Goal: Complete application form

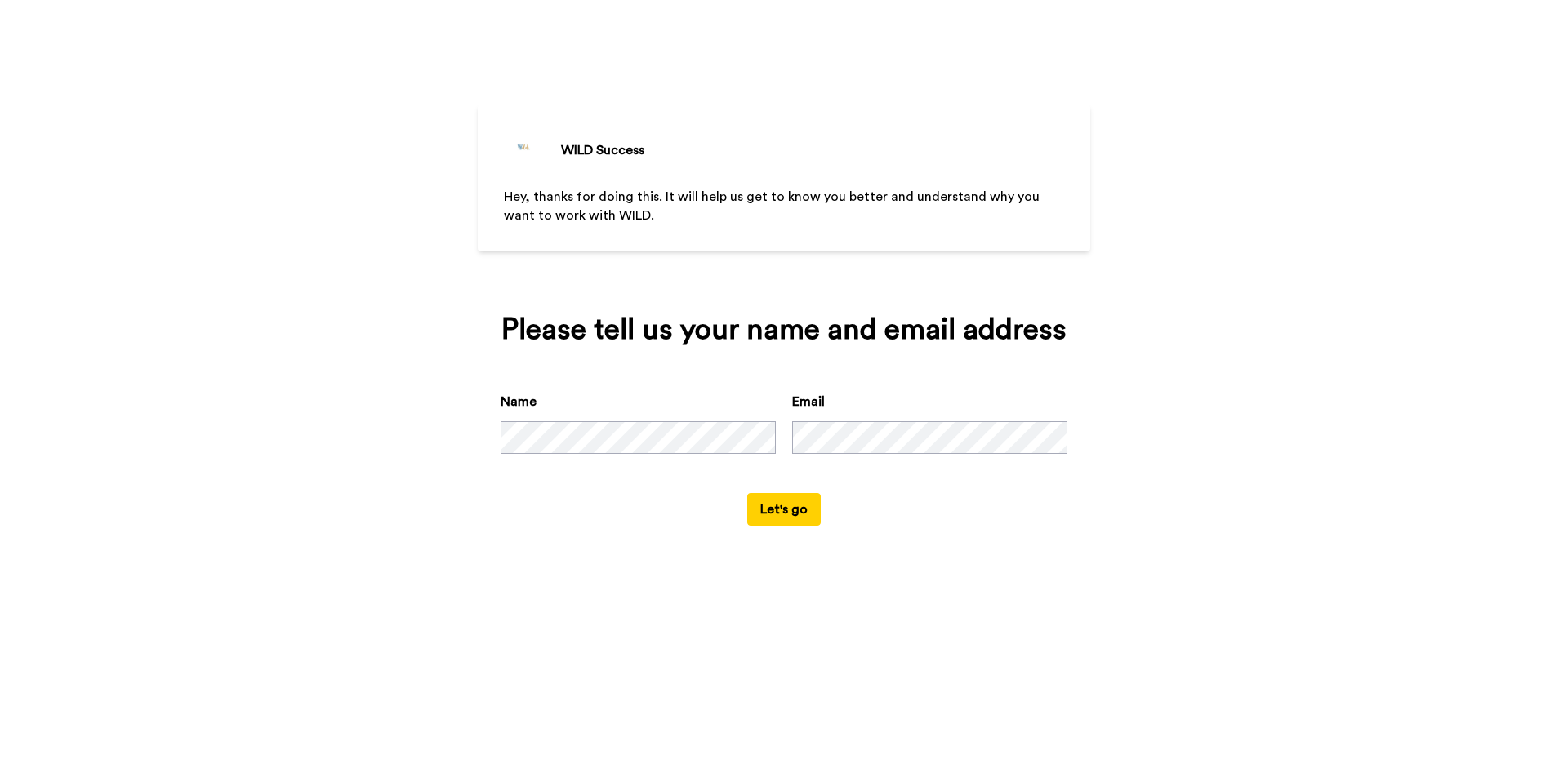
click at [776, 510] on button "Let's go" at bounding box center [784, 509] width 74 height 33
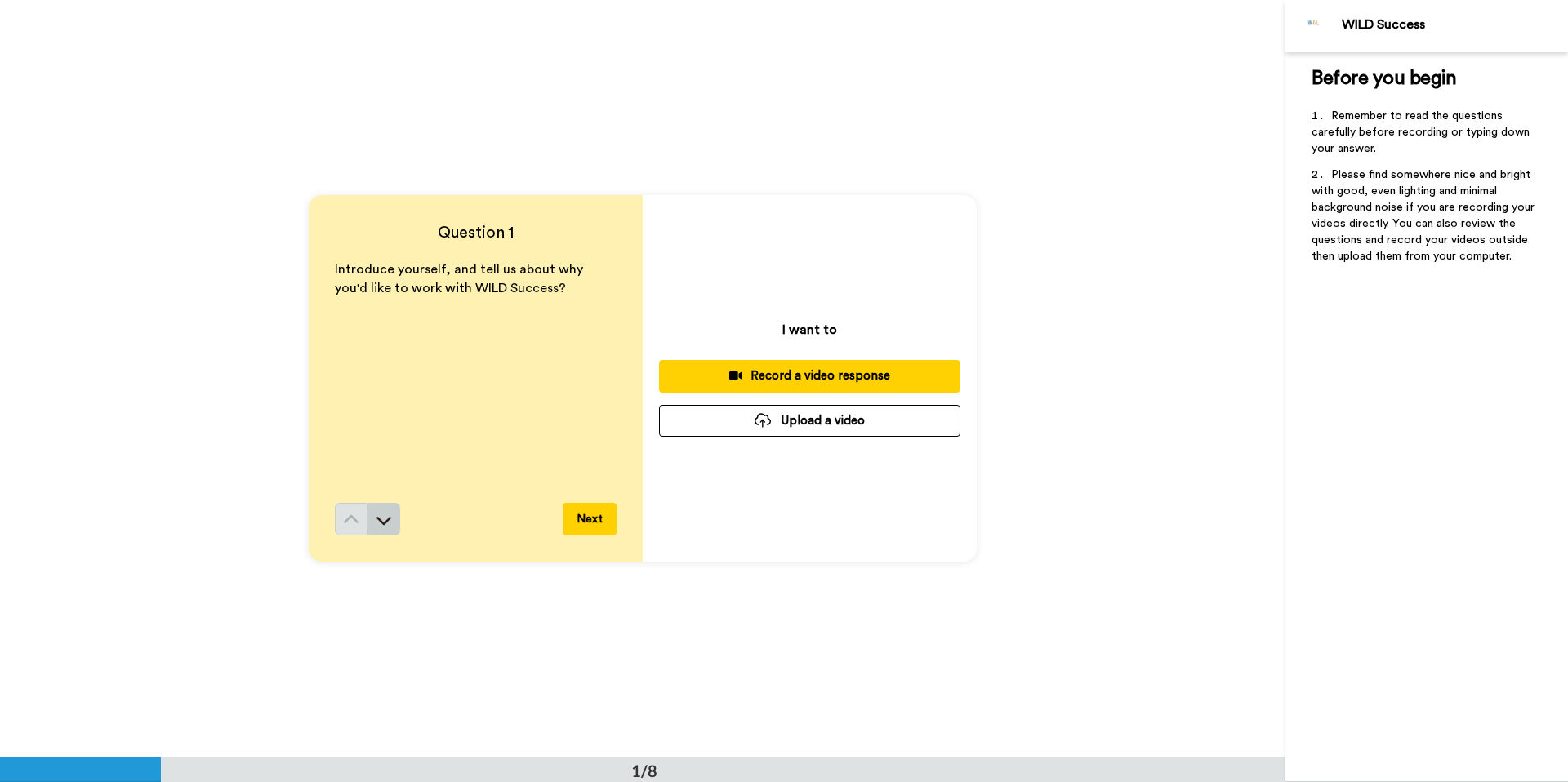
click at [387, 524] on icon at bounding box center [383, 519] width 16 height 16
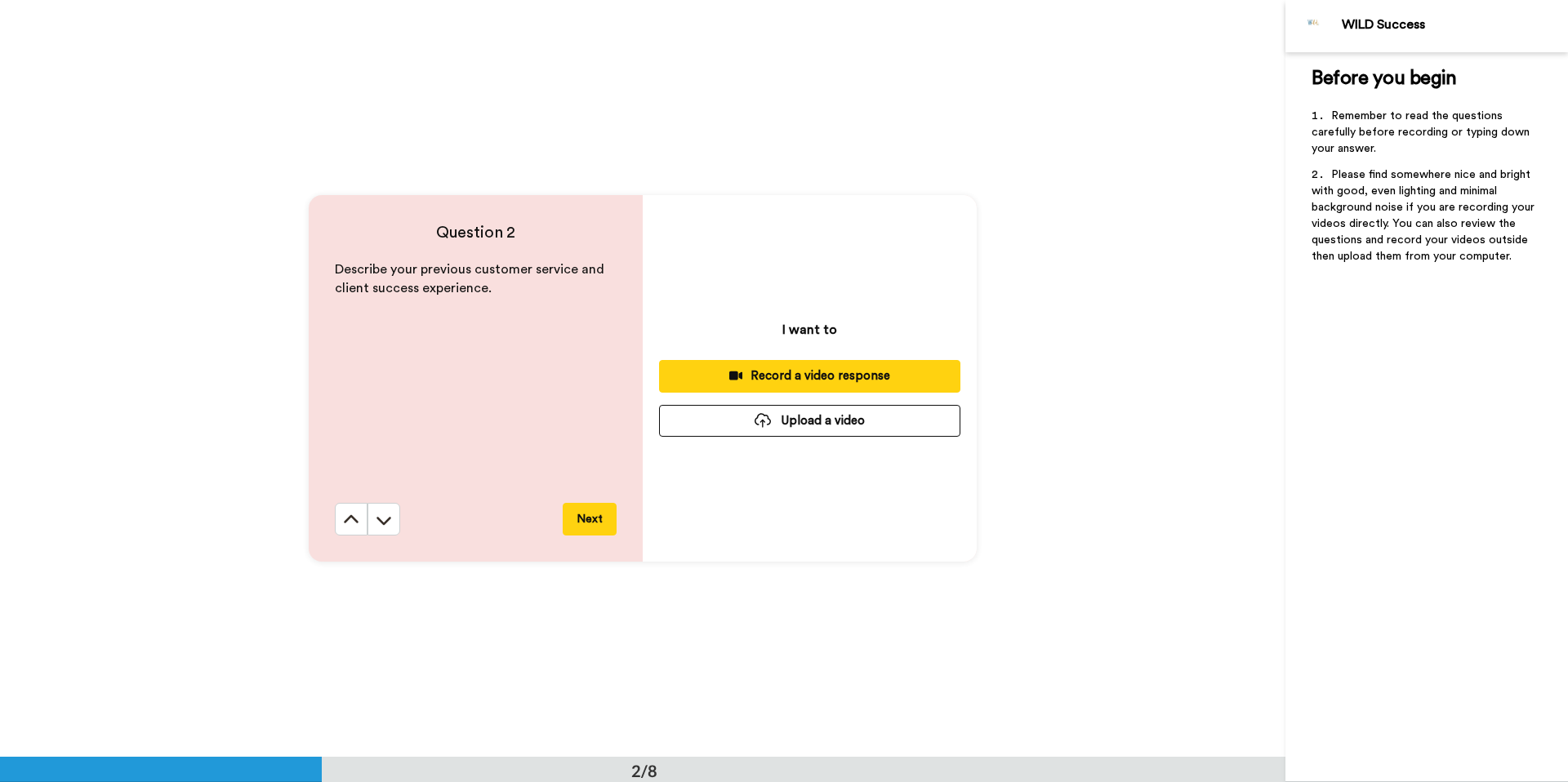
scroll to position [758, 0]
click at [346, 517] on icon at bounding box center [350, 518] width 16 height 16
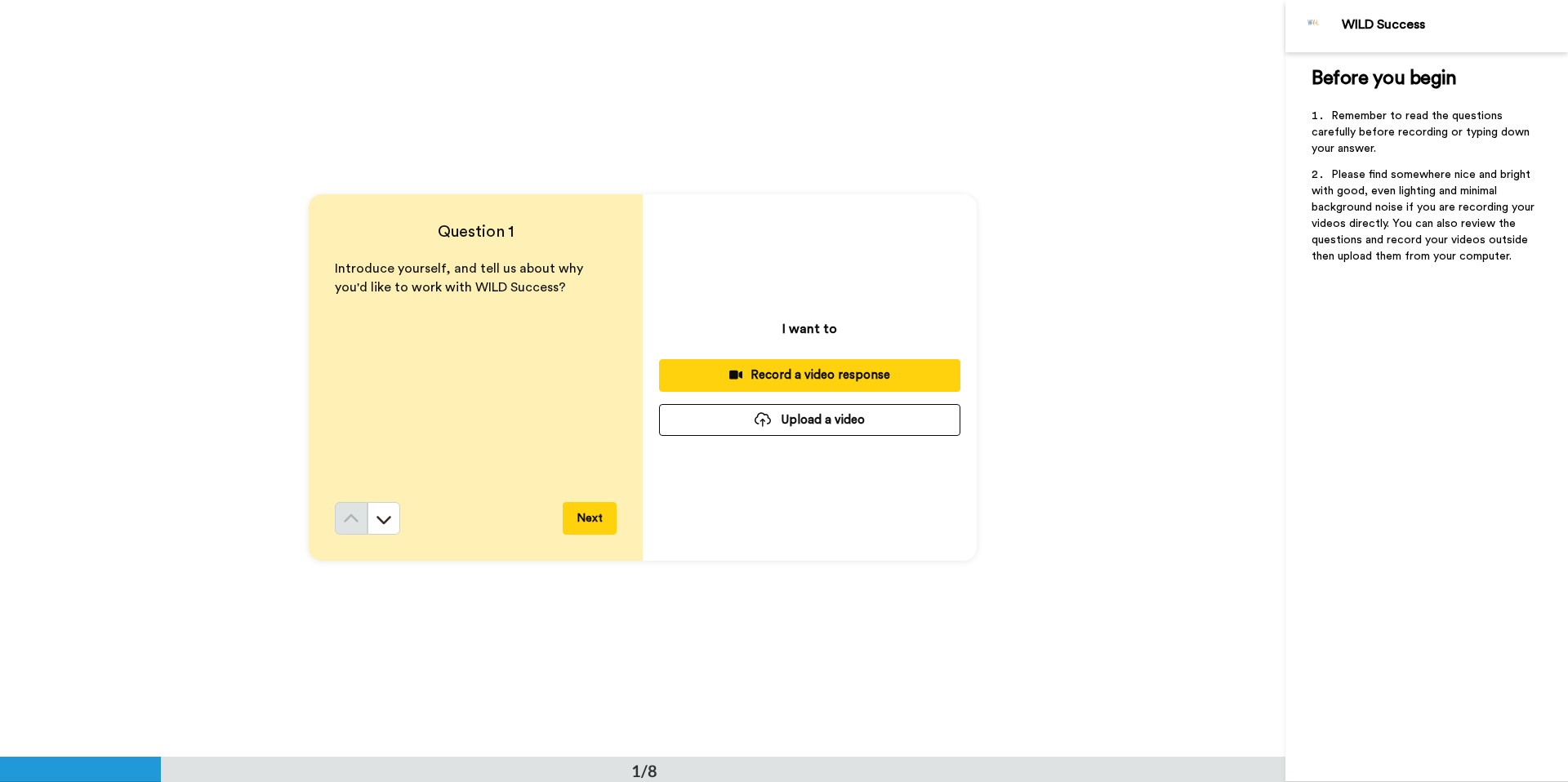
scroll to position [0, 0]
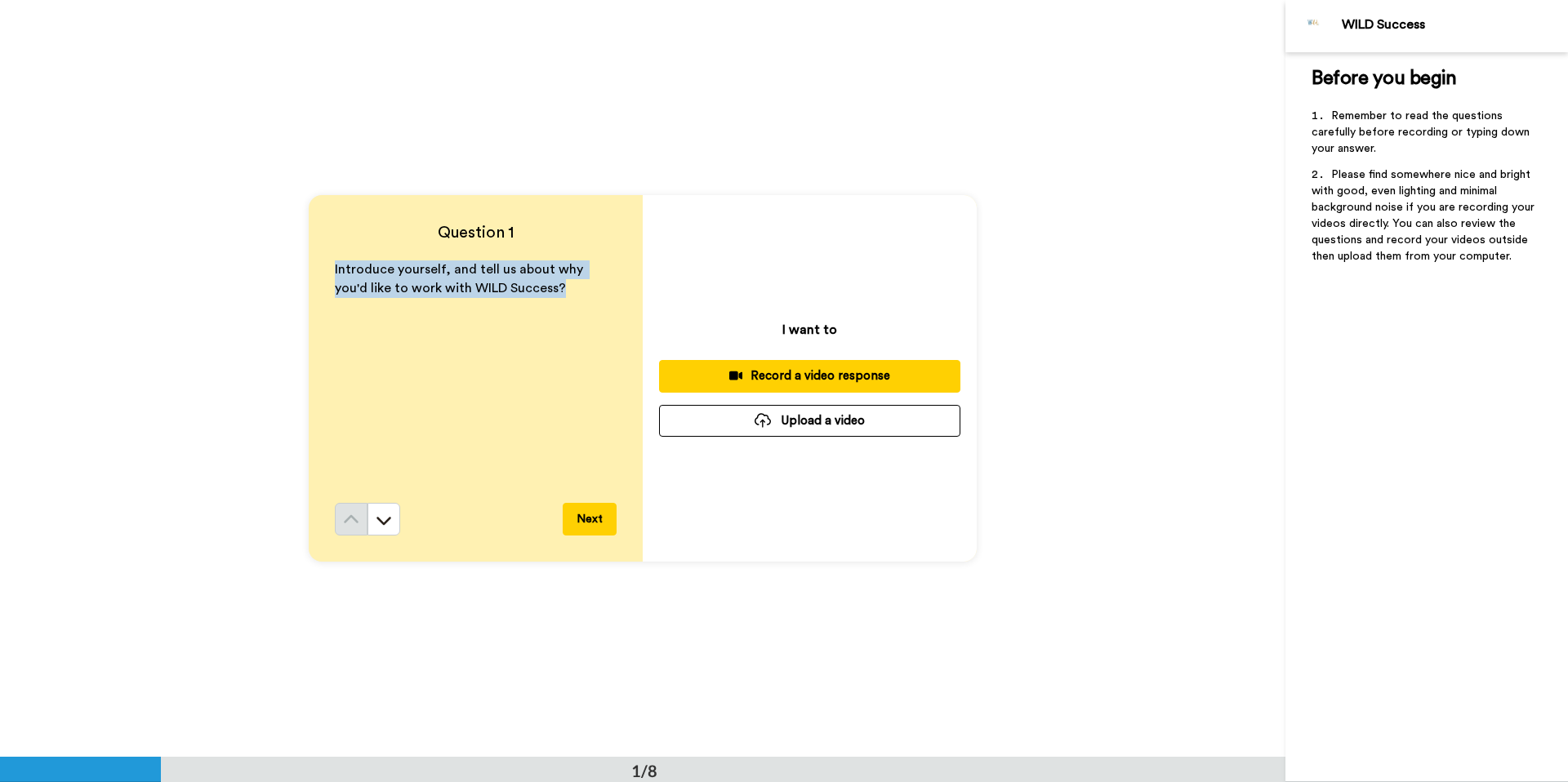
drag, startPoint x: 524, startPoint y: 289, endPoint x: 334, endPoint y: 274, distance: 190.6
click at [335, 274] on span "Introduce yourself, and tell us about why you'd like to work with WILD Success?" at bounding box center [461, 279] width 251 height 32
copy span "Introduce yourself, and tell us about why you'd like to work with WILD Success?"
click at [389, 528] on button at bounding box center [384, 518] width 33 height 33
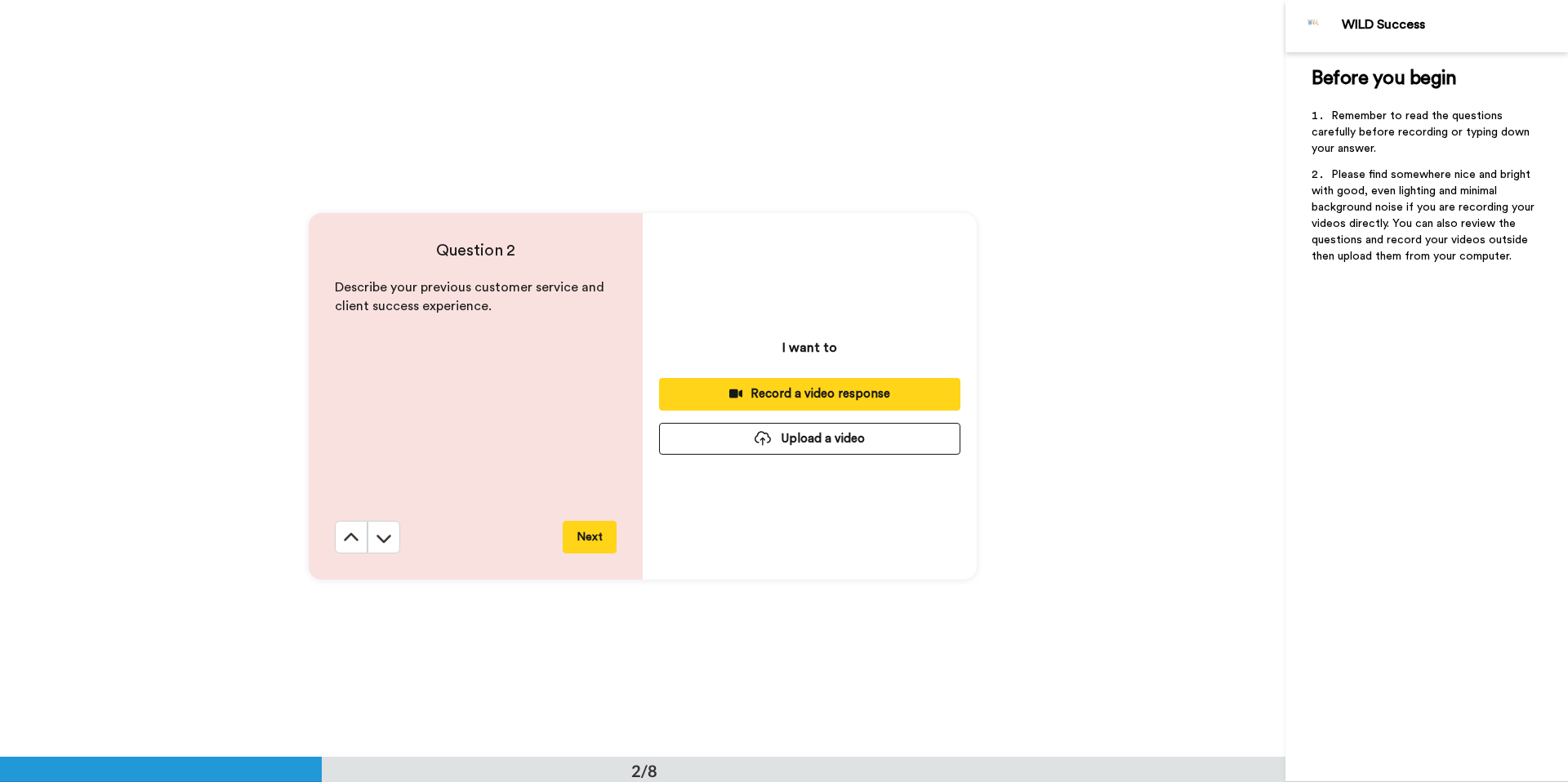
scroll to position [758, 0]
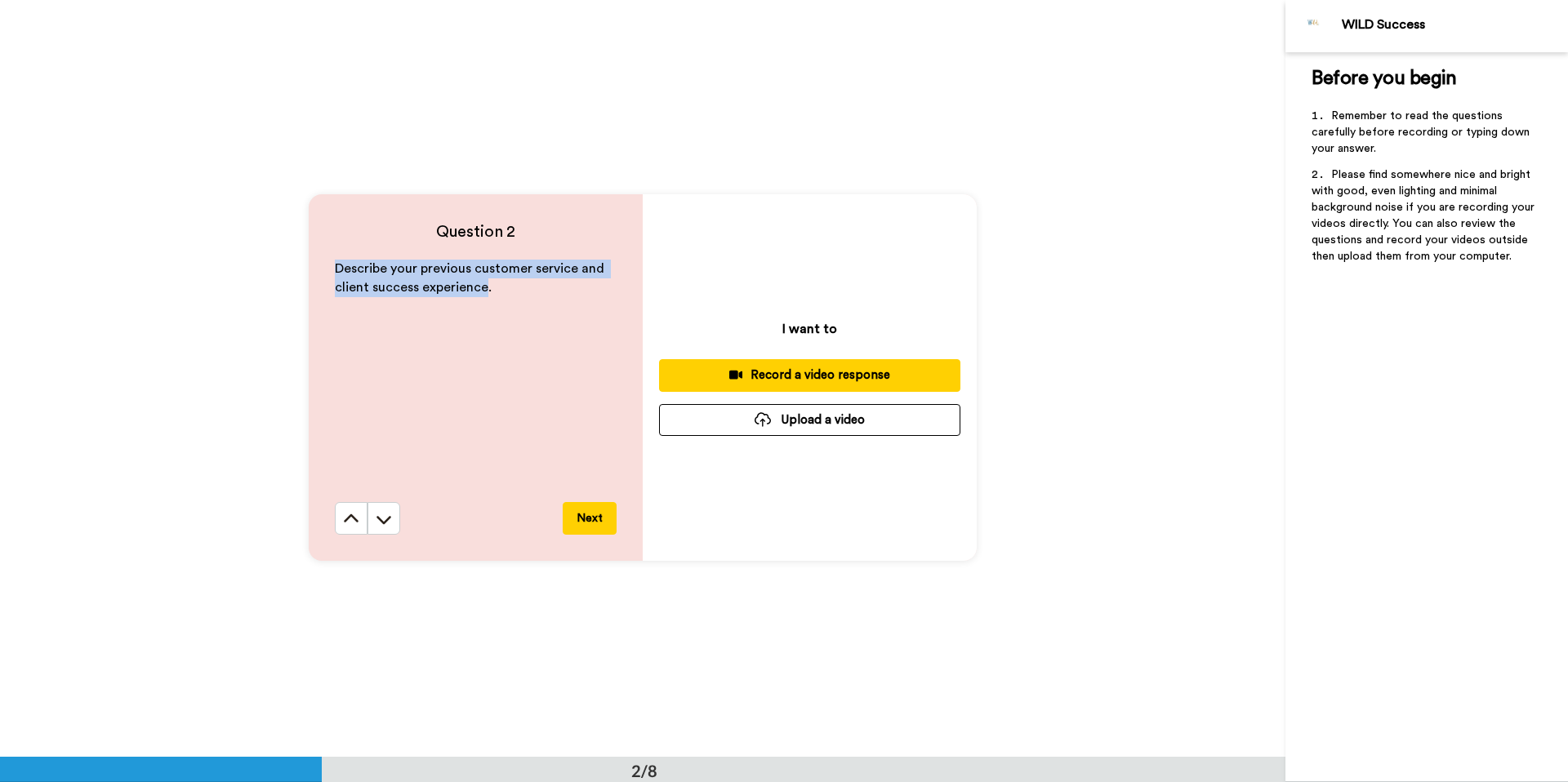
drag, startPoint x: 486, startPoint y: 286, endPoint x: 322, endPoint y: 265, distance: 165.3
click at [322, 265] on div "Question 2 Describe your previous customer service and client success experienc…" at bounding box center [475, 378] width 334 height 367
copy span "Describe your previous customer service and client success experience"
click at [384, 522] on icon at bounding box center [384, 520] width 15 height 8
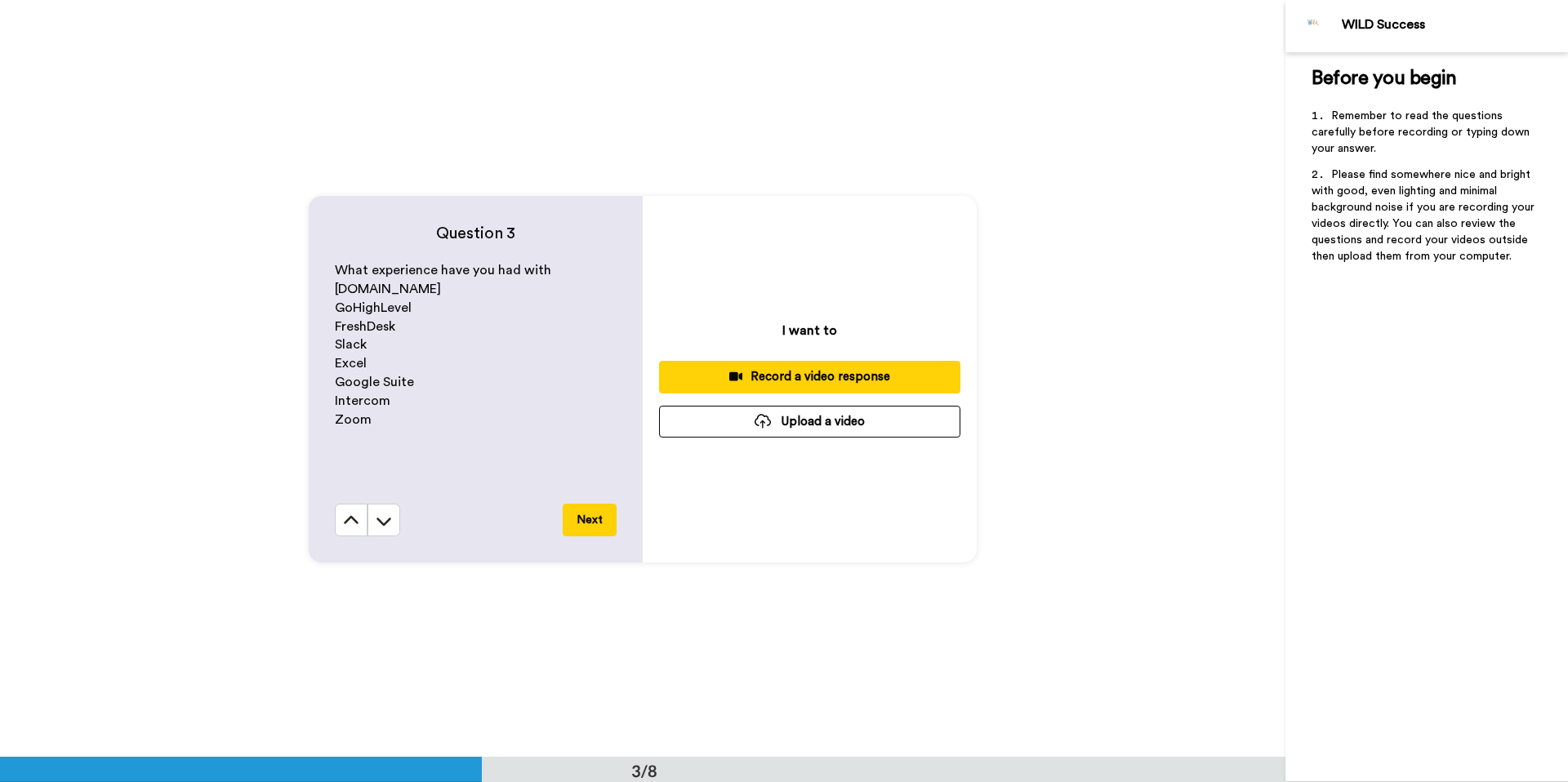
scroll to position [1514, 0]
click at [336, 271] on span "What experience have you had with" at bounding box center [443, 269] width 216 height 13
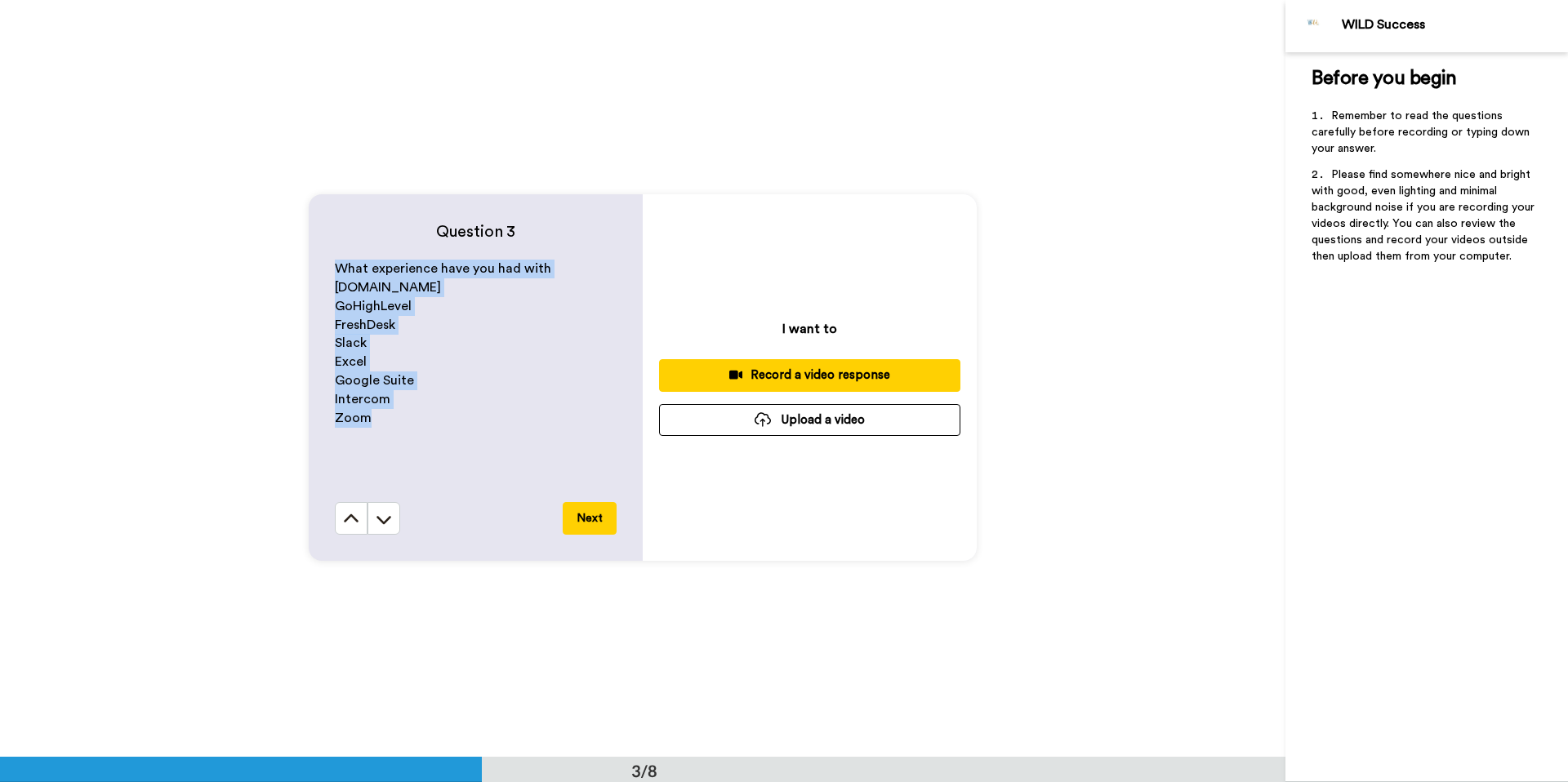
drag, startPoint x: 346, startPoint y: 270, endPoint x: 508, endPoint y: 435, distance: 231.2
click at [508, 435] on div "What experience have you had with [DOMAIN_NAME] GoHighLevel FreshDesk Slack Exc…" at bounding box center [476, 381] width 281 height 243
copy div "What experience have you had with [DOMAIN_NAME] GoHighLevel FreshDesk Slack Exc…"
click at [387, 522] on icon at bounding box center [383, 518] width 16 height 16
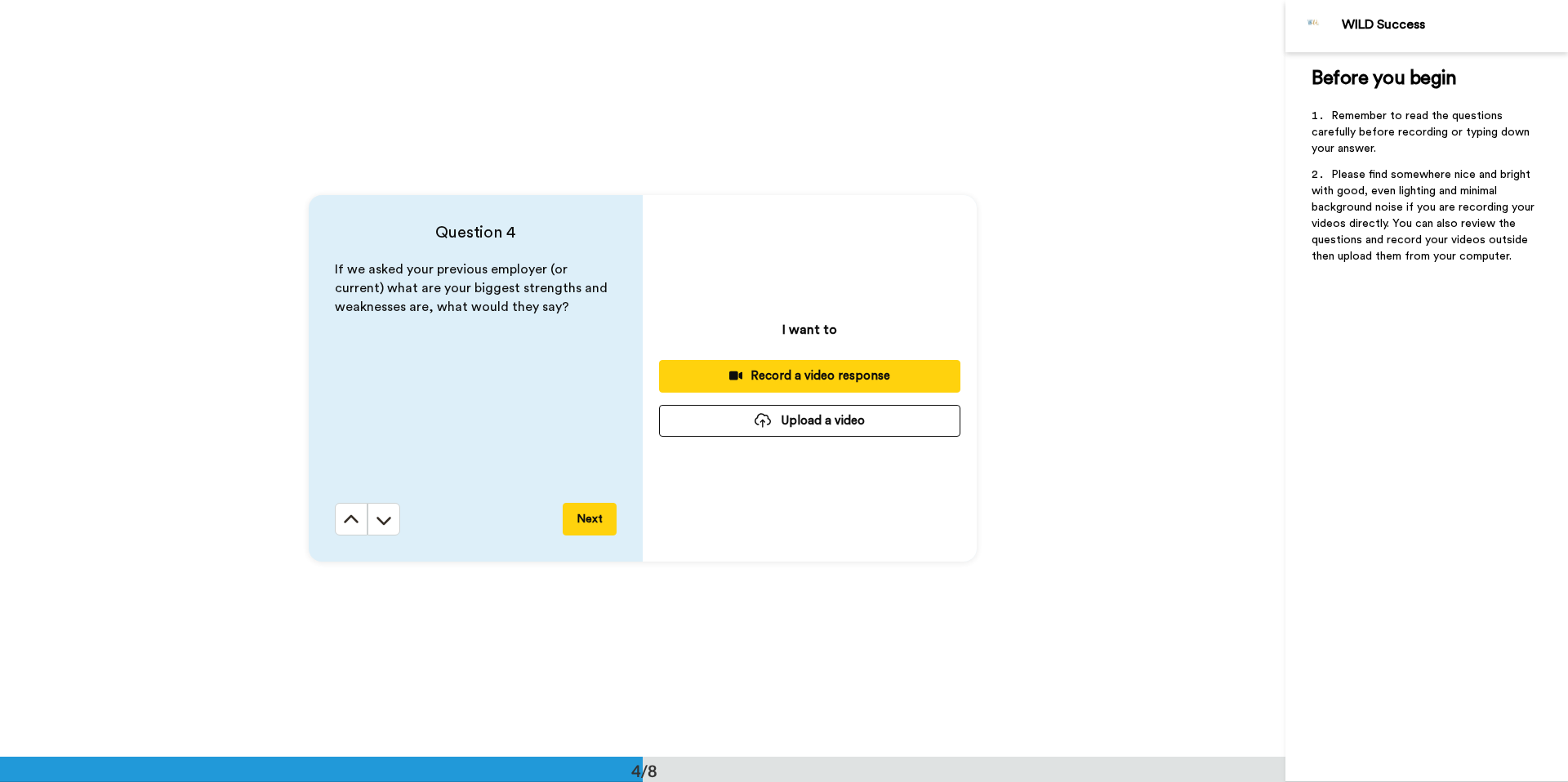
scroll to position [2271, 0]
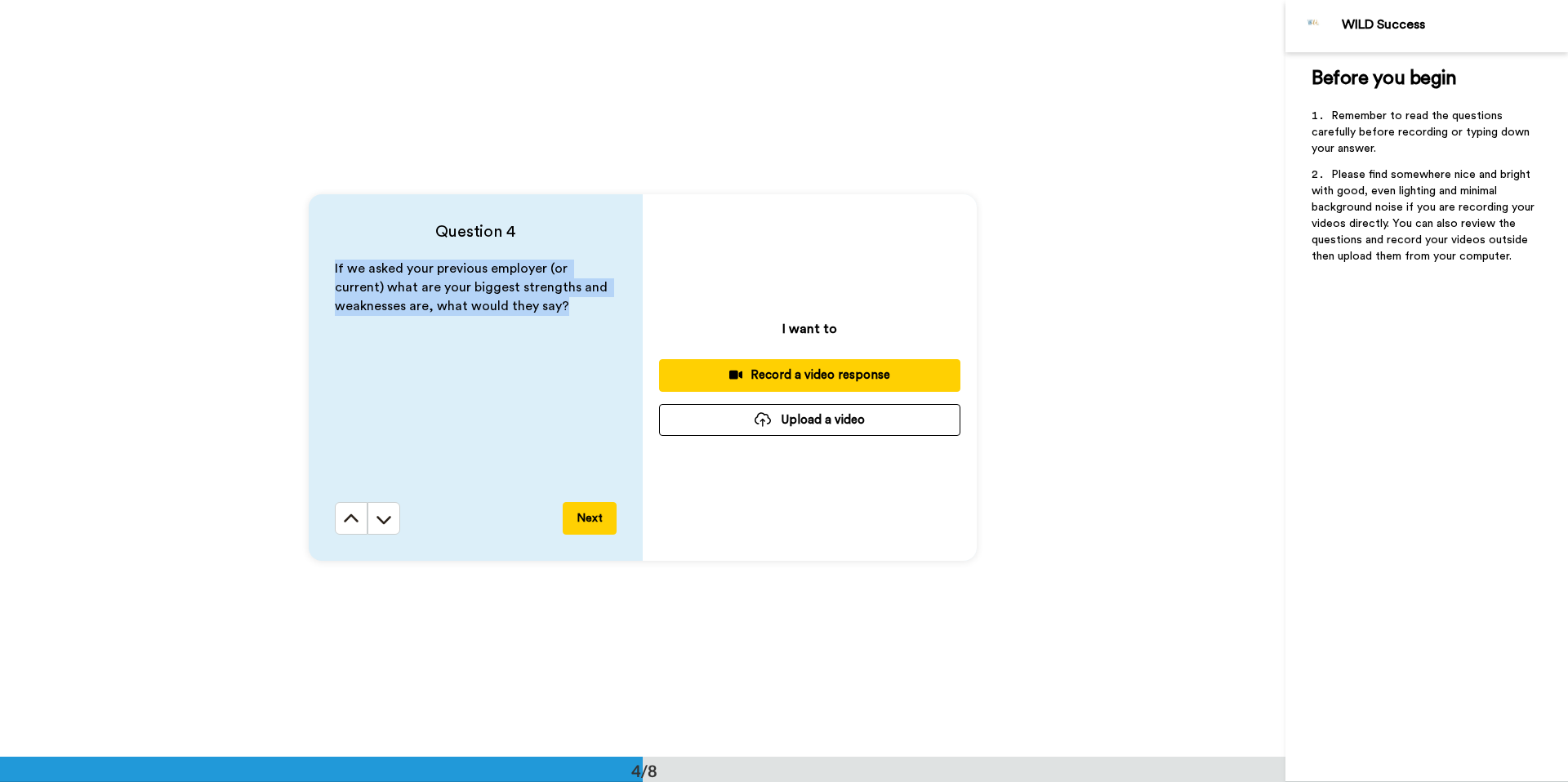
drag, startPoint x: 336, startPoint y: 270, endPoint x: 627, endPoint y: 308, distance: 293.5
click at [627, 308] on div "Question 4 If we asked your previous employer (or current) what are your bigges…" at bounding box center [475, 378] width 334 height 367
copy span "If we asked your previous employer (or current) what are your biggest strengths…"
click at [390, 518] on icon at bounding box center [383, 518] width 16 height 16
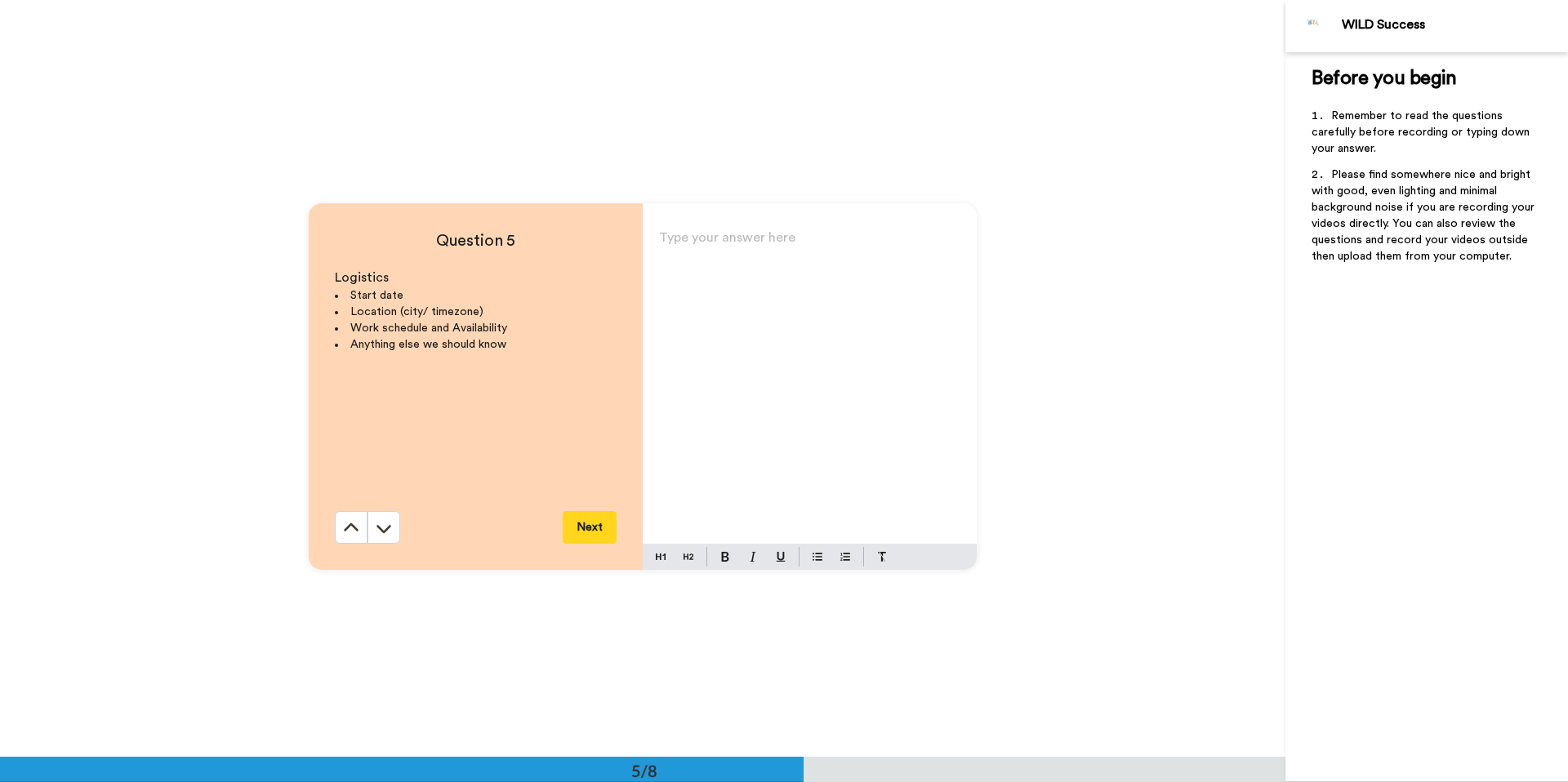
scroll to position [3028, 0]
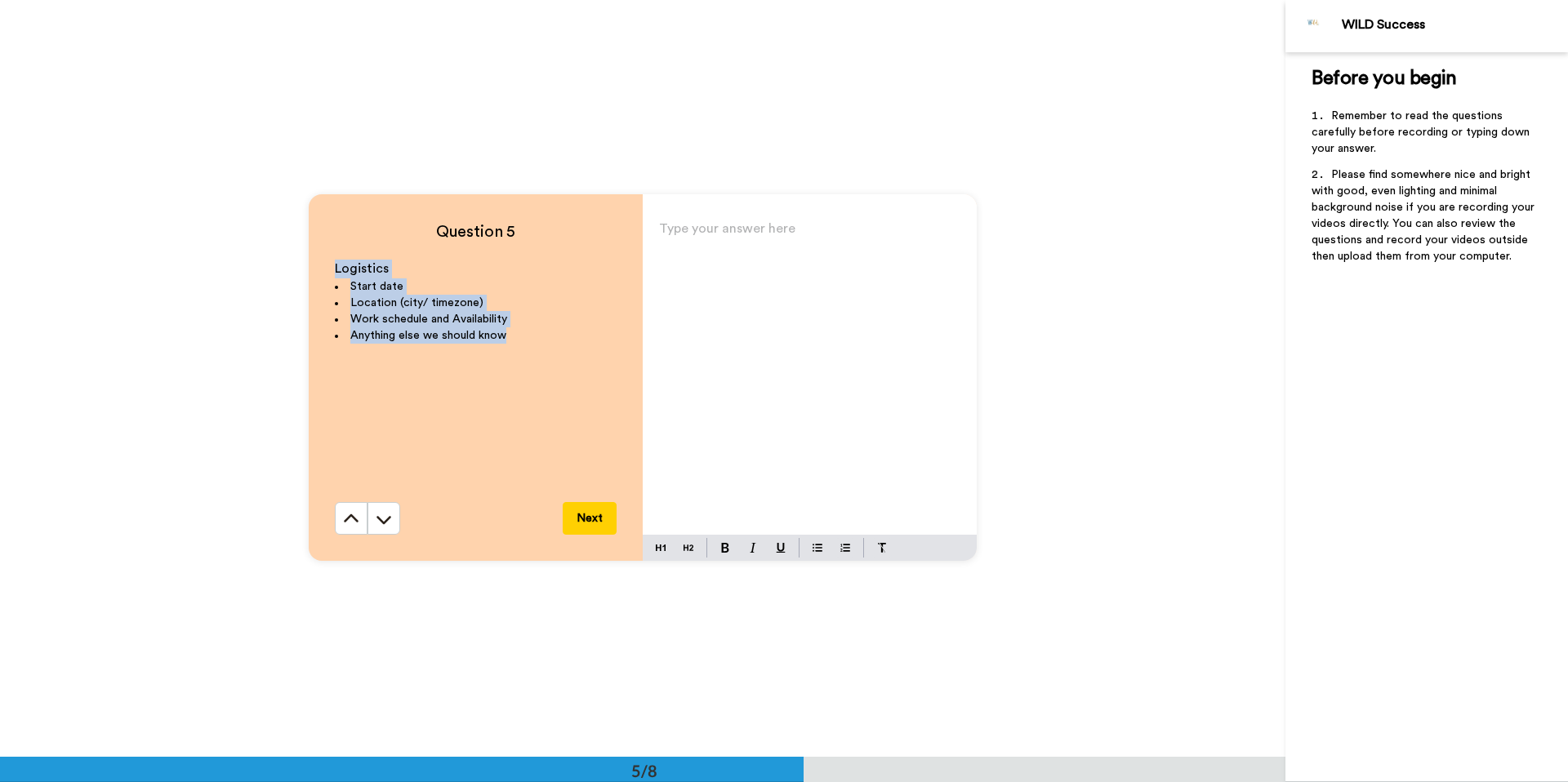
drag, startPoint x: 335, startPoint y: 266, endPoint x: 528, endPoint y: 334, distance: 204.6
click at [528, 334] on div "Logistics Start date Location (city/ timezone) Work schedule and Availability A…" at bounding box center [476, 381] width 281 height 243
copy div "Logistics Start date Location (city/ timezone) Work schedule and Availability A…"
click at [379, 524] on icon at bounding box center [383, 518] width 16 height 16
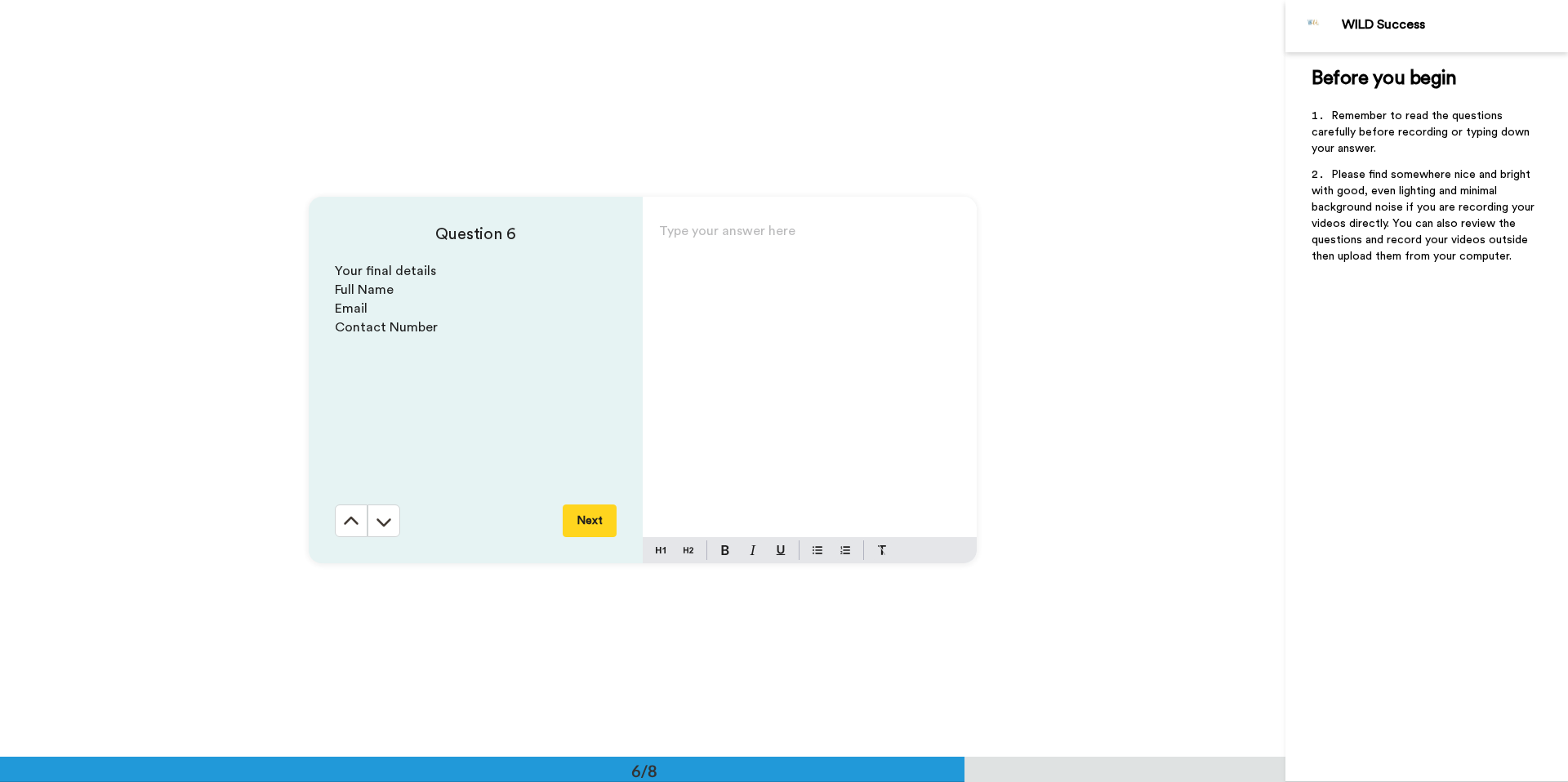
scroll to position [3784, 0]
drag, startPoint x: 336, startPoint y: 266, endPoint x: 459, endPoint y: 352, distance: 150.1
click at [459, 352] on div "Your final details Full Name Email Contact Number" at bounding box center [476, 381] width 281 height 243
copy div "Your final details Full Name Email Contact Number"
click at [390, 524] on icon at bounding box center [383, 518] width 16 height 16
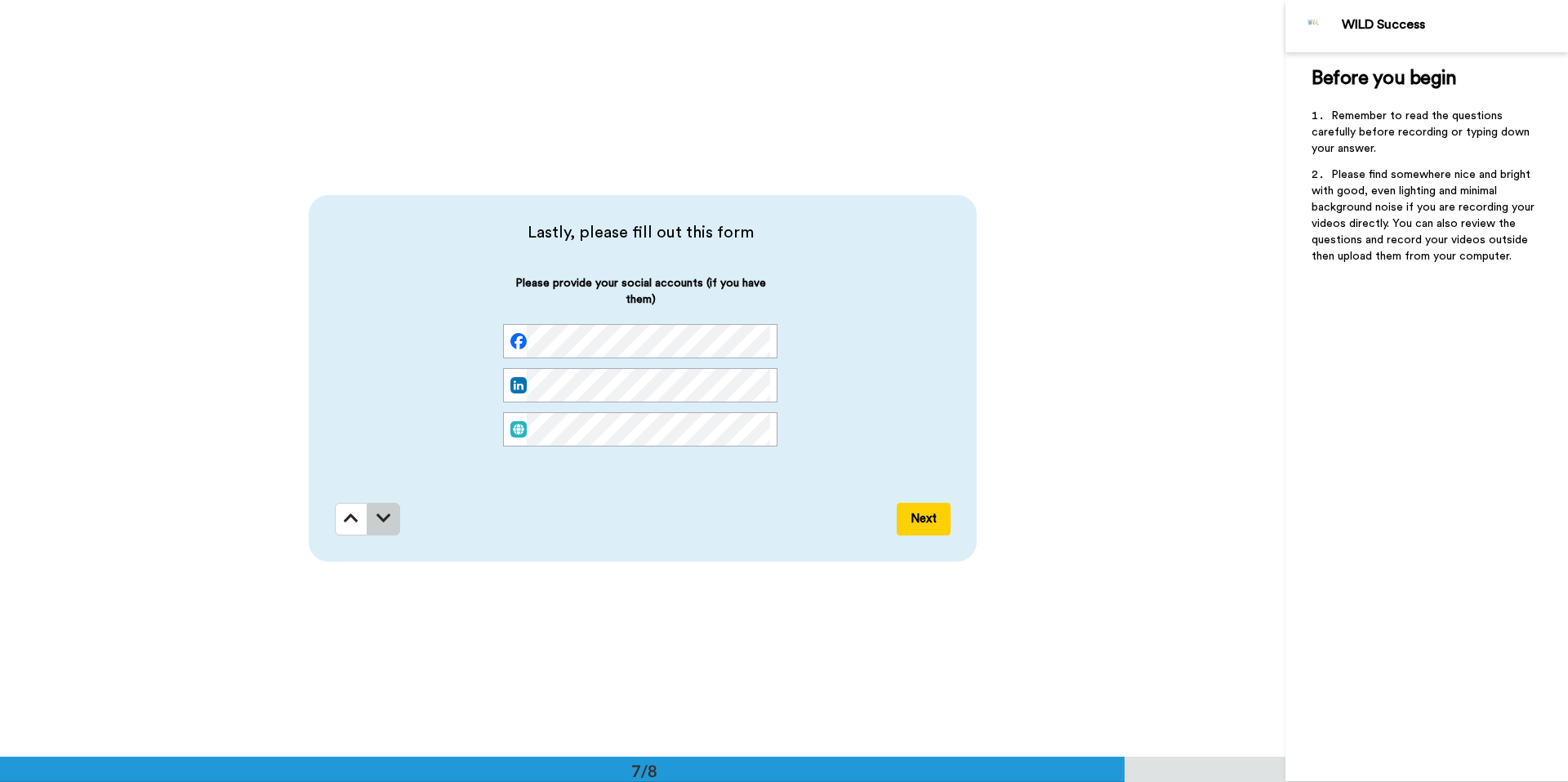
scroll to position [4540, 0]
click at [352, 514] on icon at bounding box center [351, 517] width 15 height 16
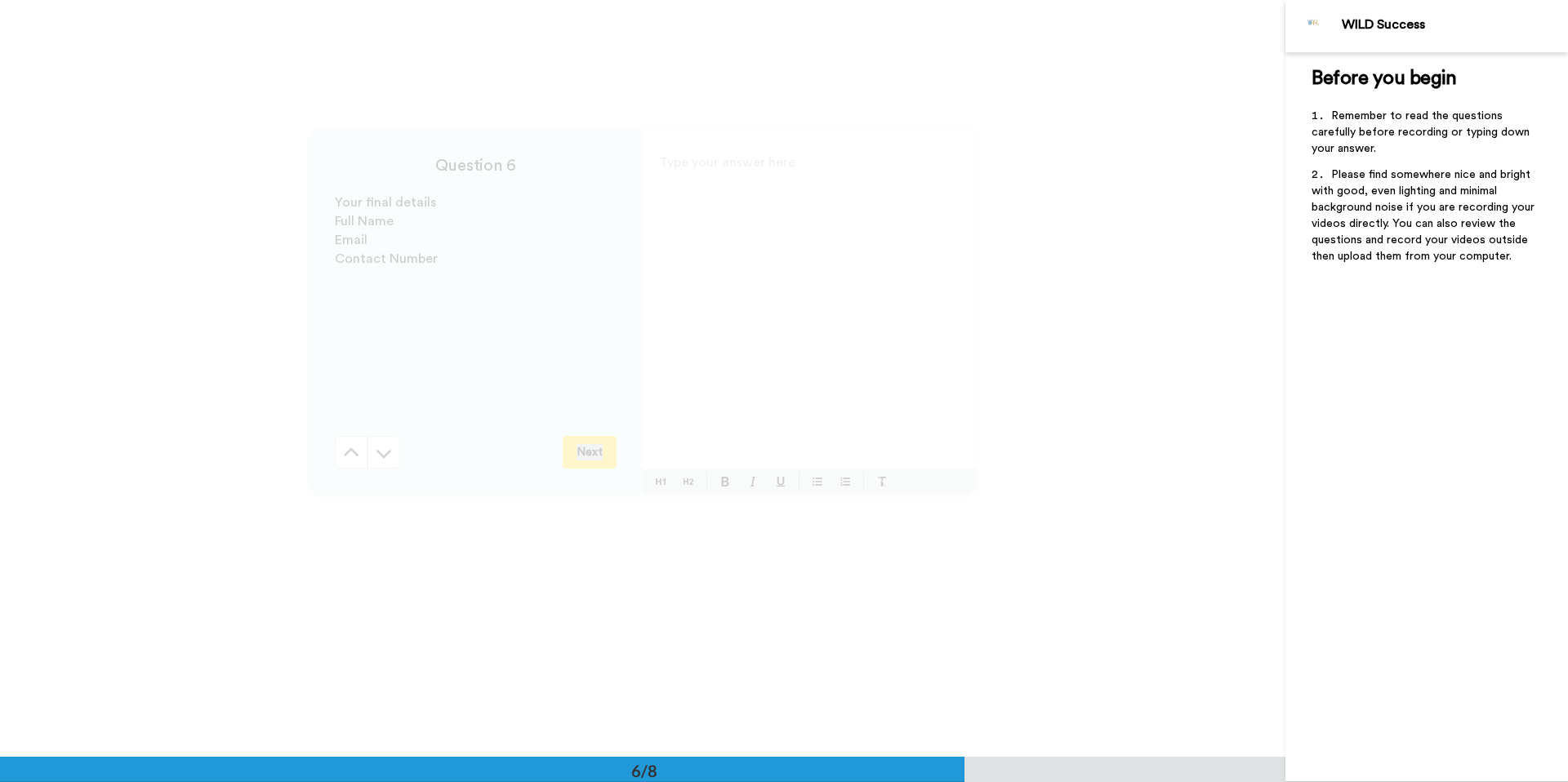
click at [352, 514] on div "Question 6 Your final details Full Name Email Contact Number Next Type your ans…" at bounding box center [642, 311] width 1285 height 757
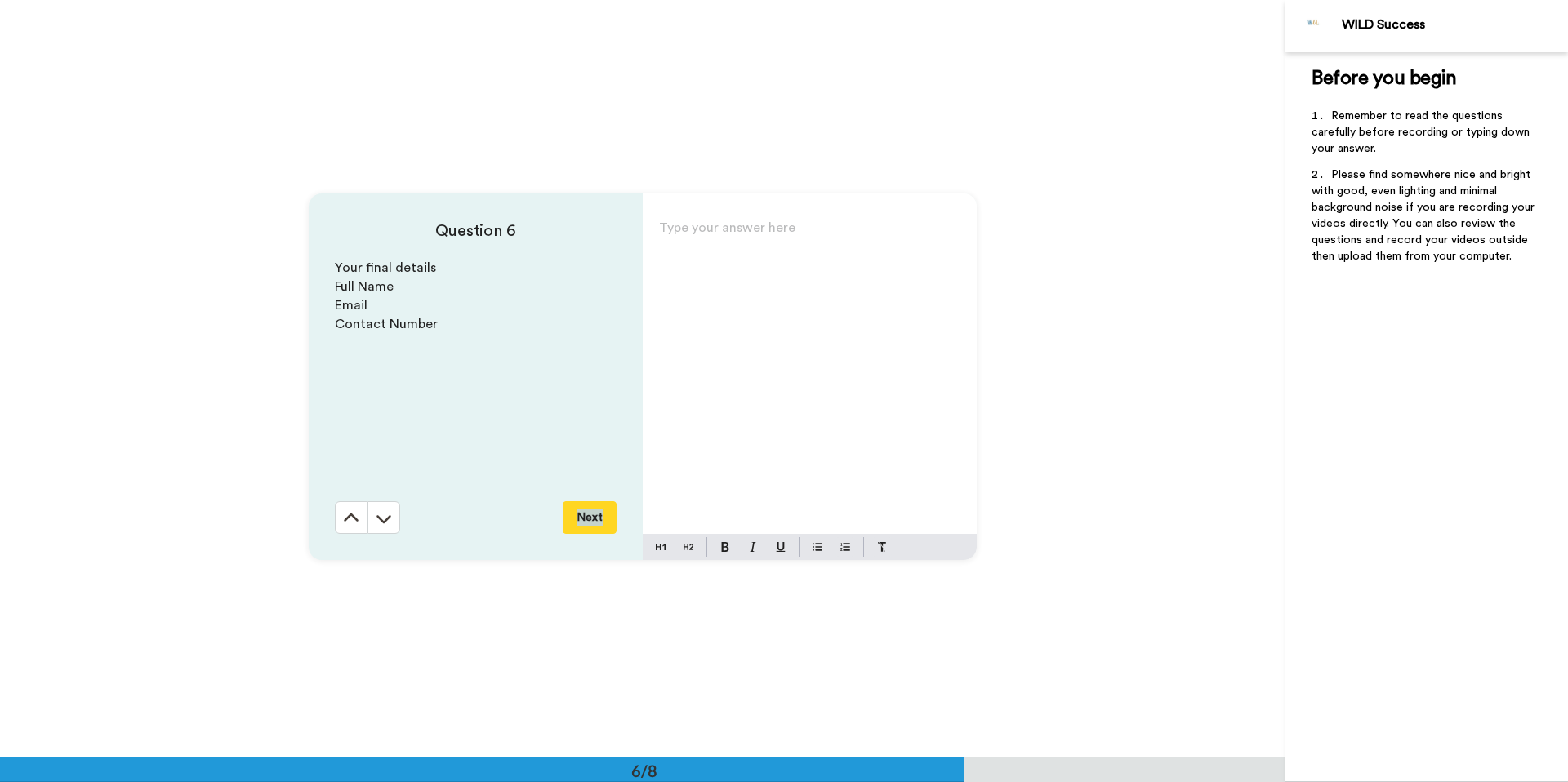
click at [352, 514] on icon at bounding box center [351, 517] width 15 height 8
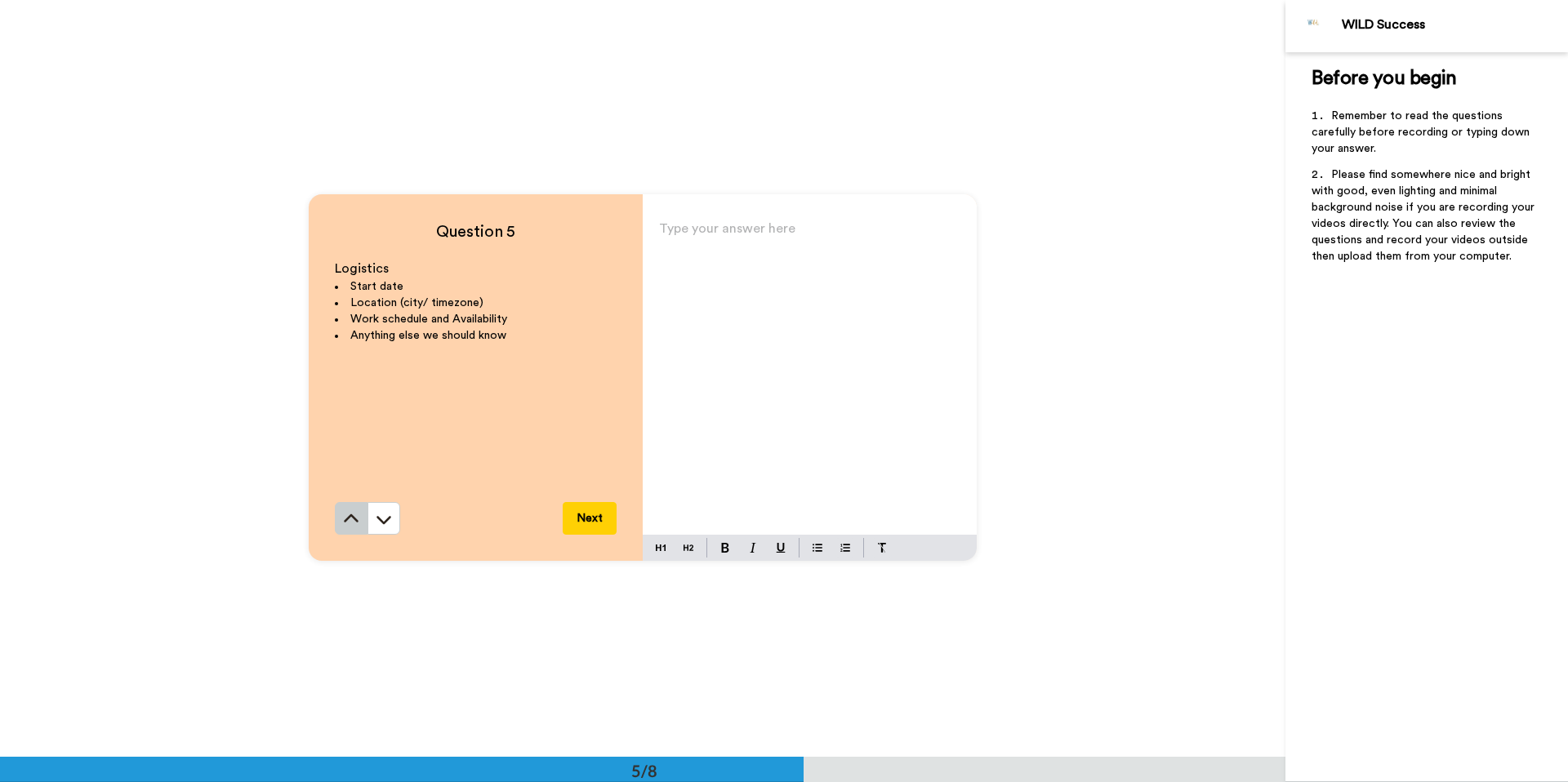
click at [352, 516] on icon at bounding box center [351, 517] width 15 height 8
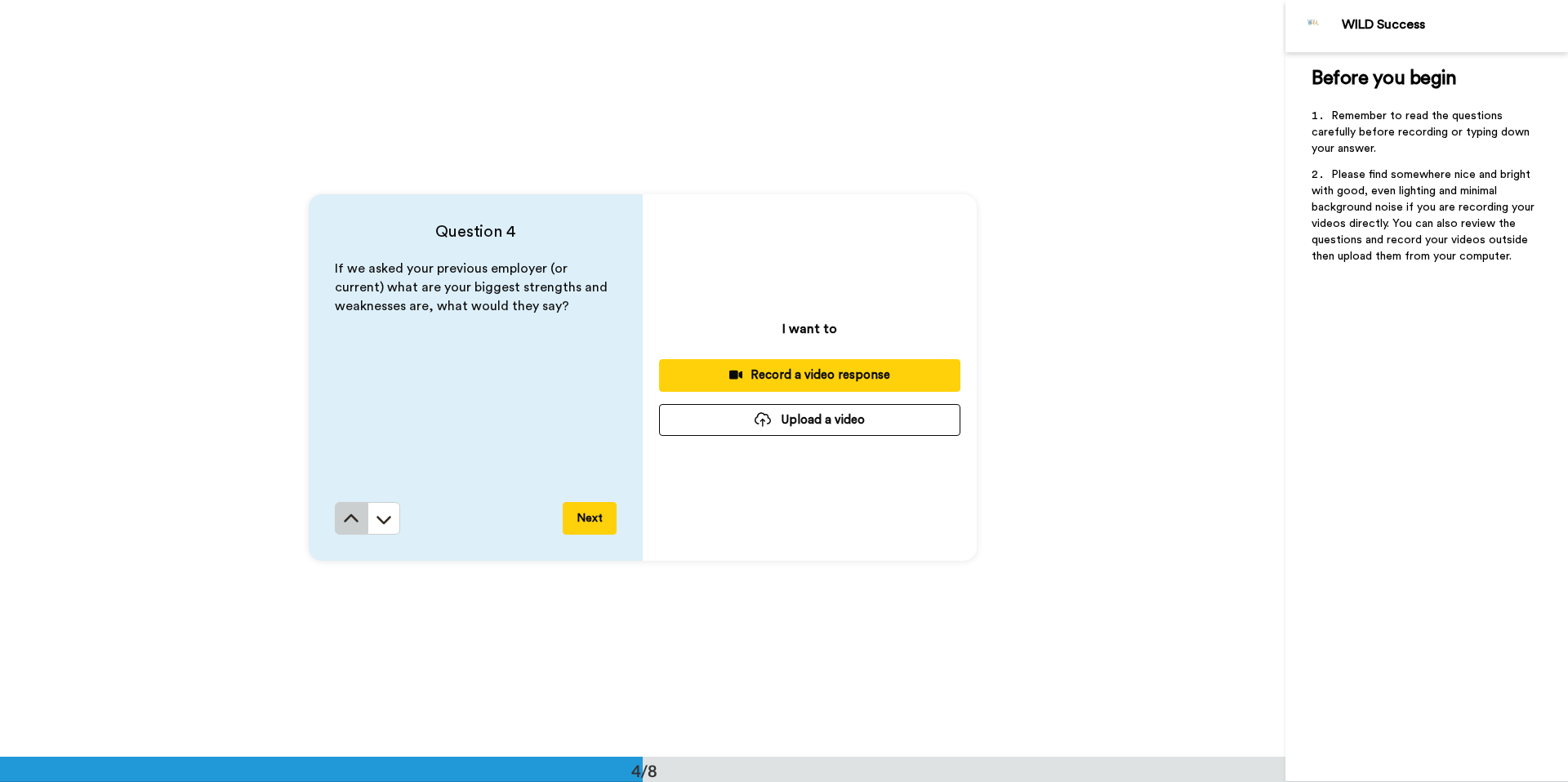
click at [352, 516] on icon at bounding box center [351, 517] width 15 height 8
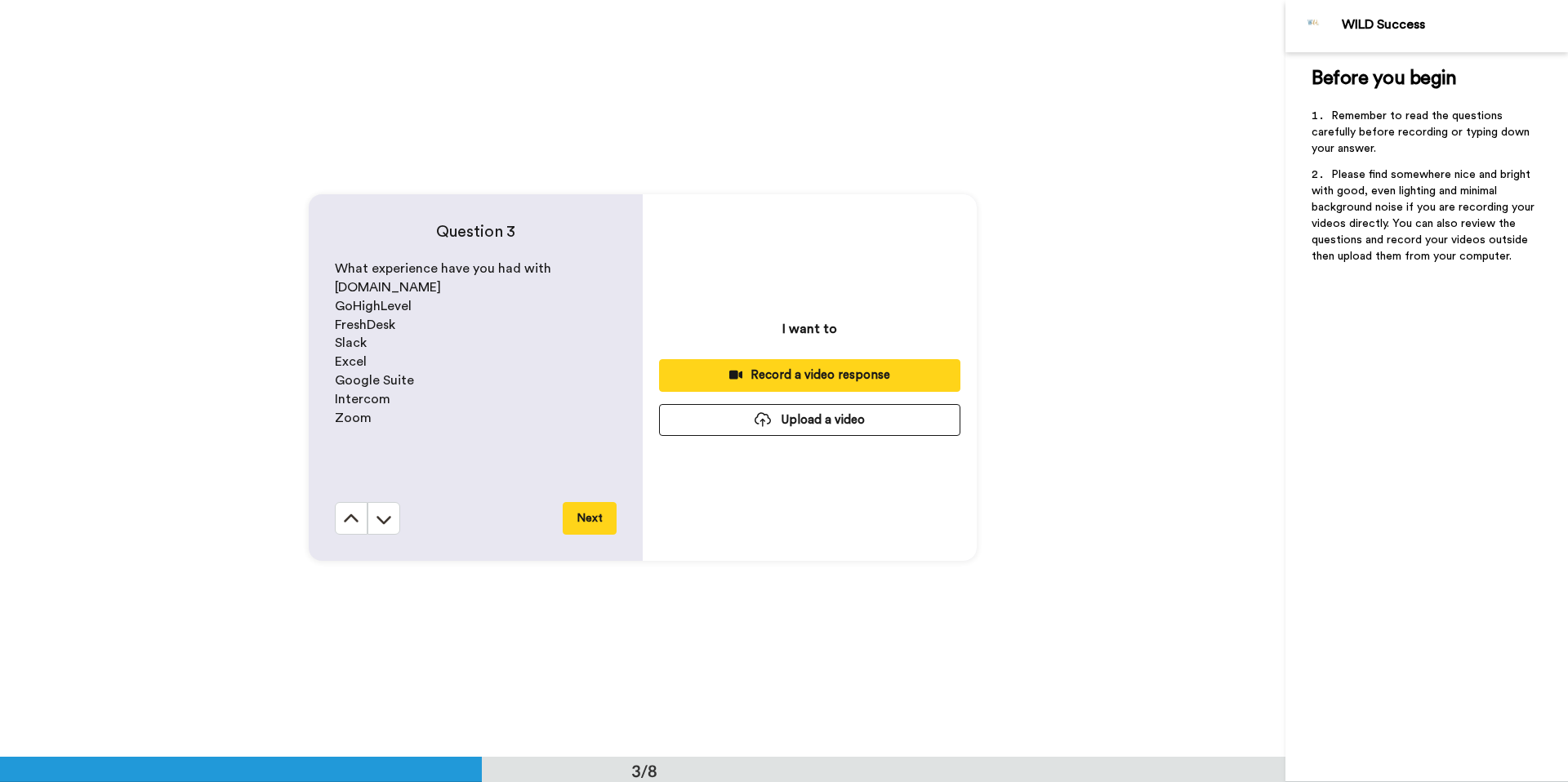
click at [353, 517] on icon at bounding box center [351, 517] width 15 height 8
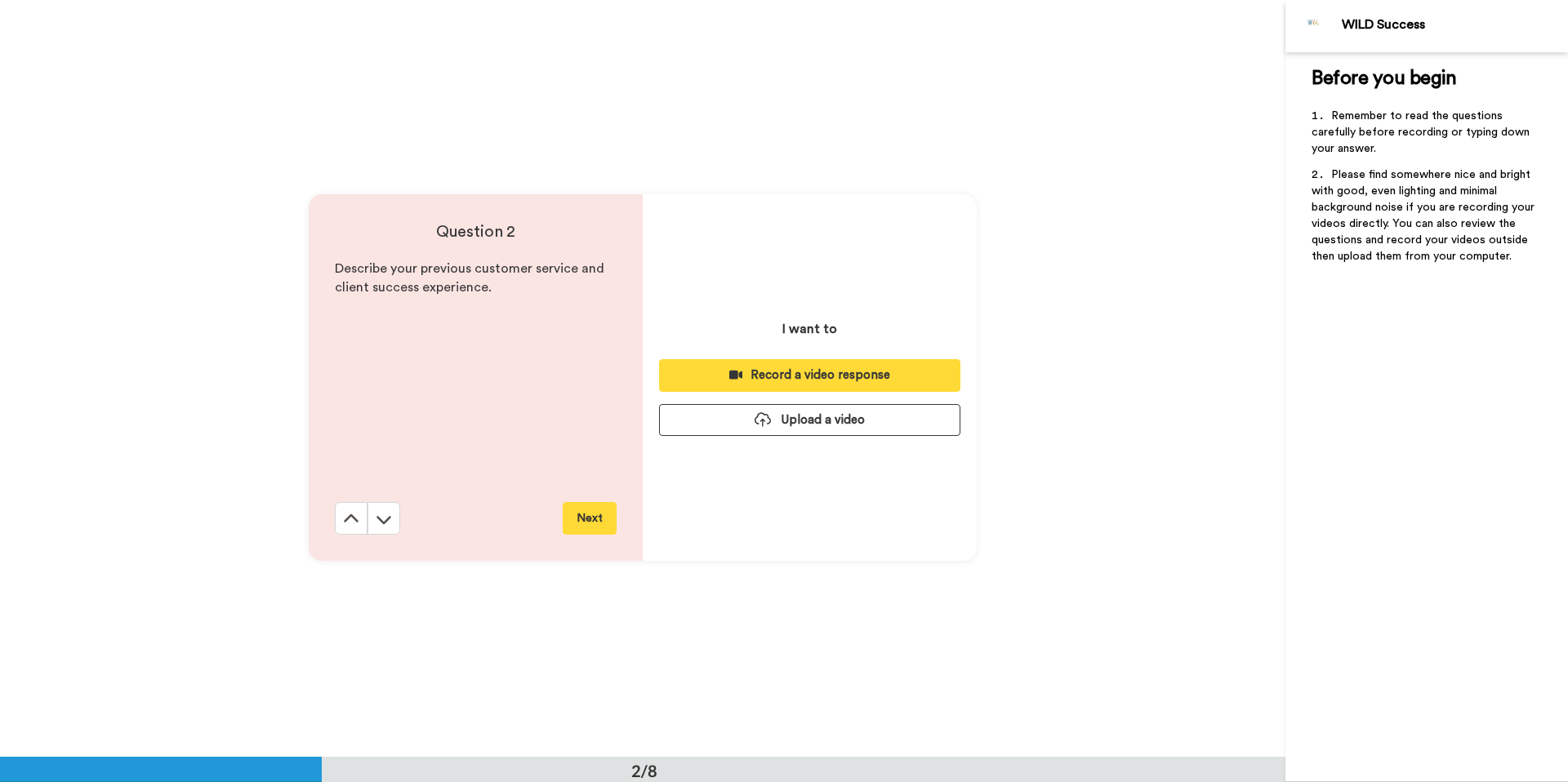
click at [353, 517] on icon at bounding box center [351, 517] width 15 height 8
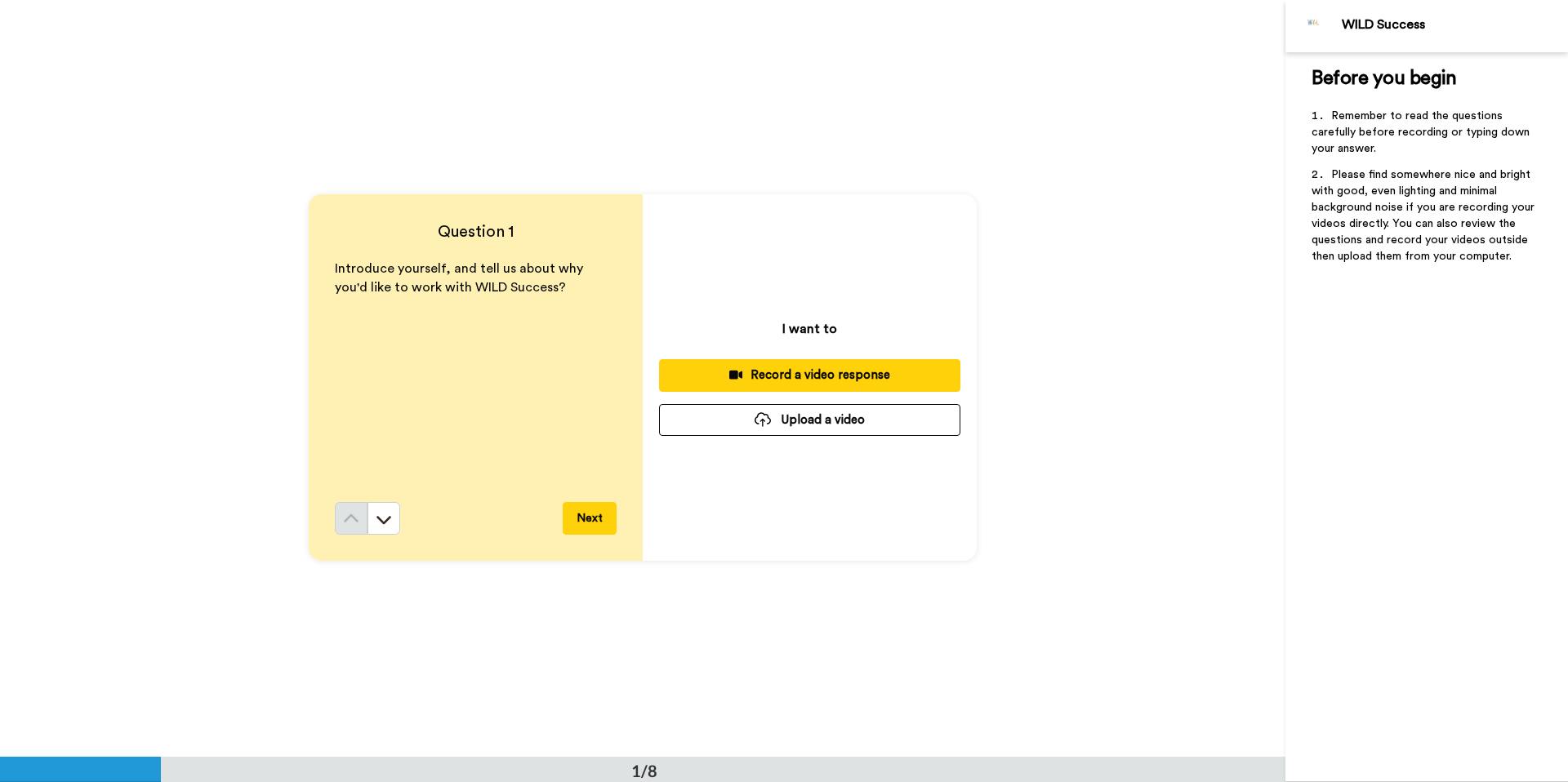
scroll to position [0, 0]
